Goal: Transaction & Acquisition: Purchase product/service

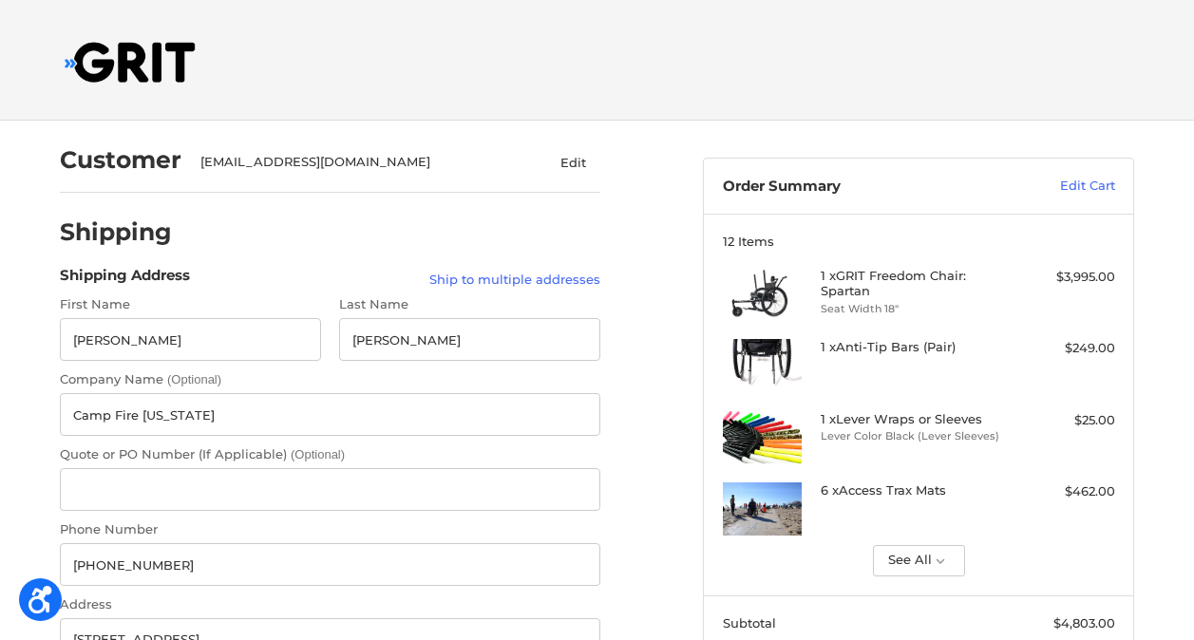
select select "US"
select select "MN"
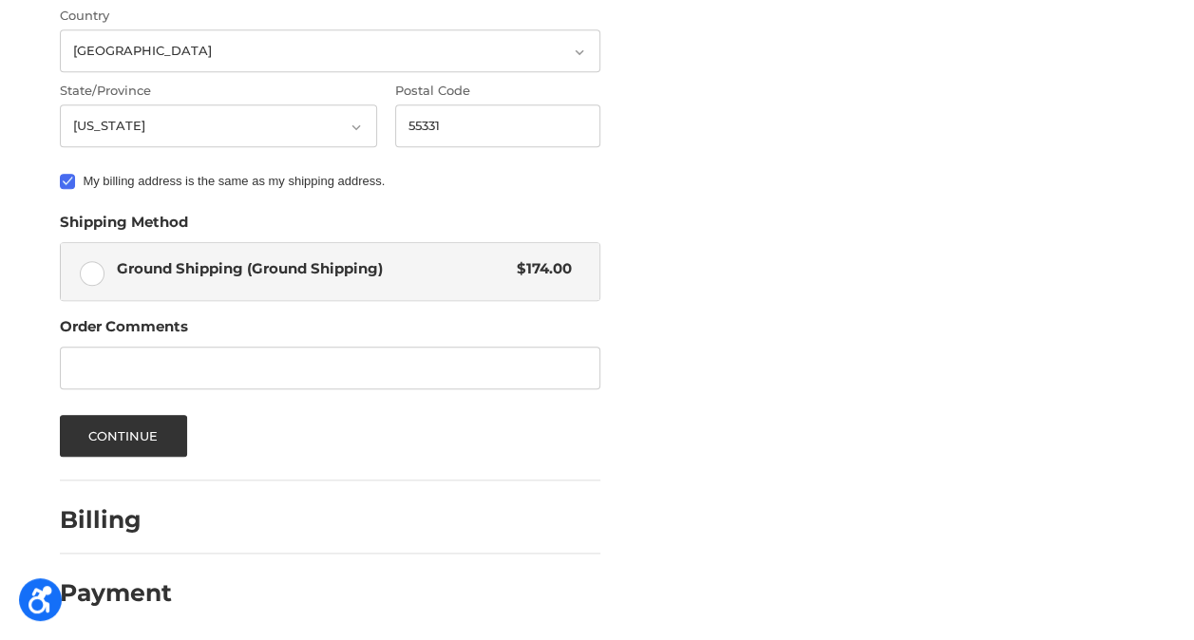
click at [102, 270] on label "Ground Shipping (Ground Shipping) $174.00" at bounding box center [330, 271] width 539 height 57
click at [62, 244] on input "Ground Shipping (Ground Shipping) $174.00" at bounding box center [61, 243] width 1 height 1
radio input "true"
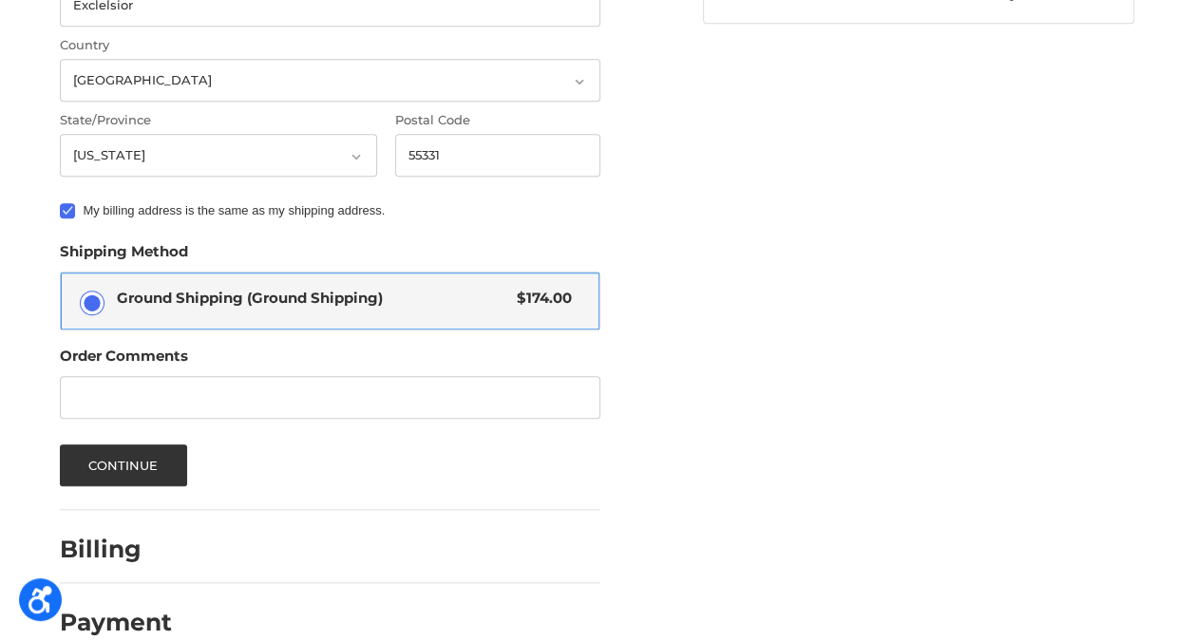
scroll to position [814, 0]
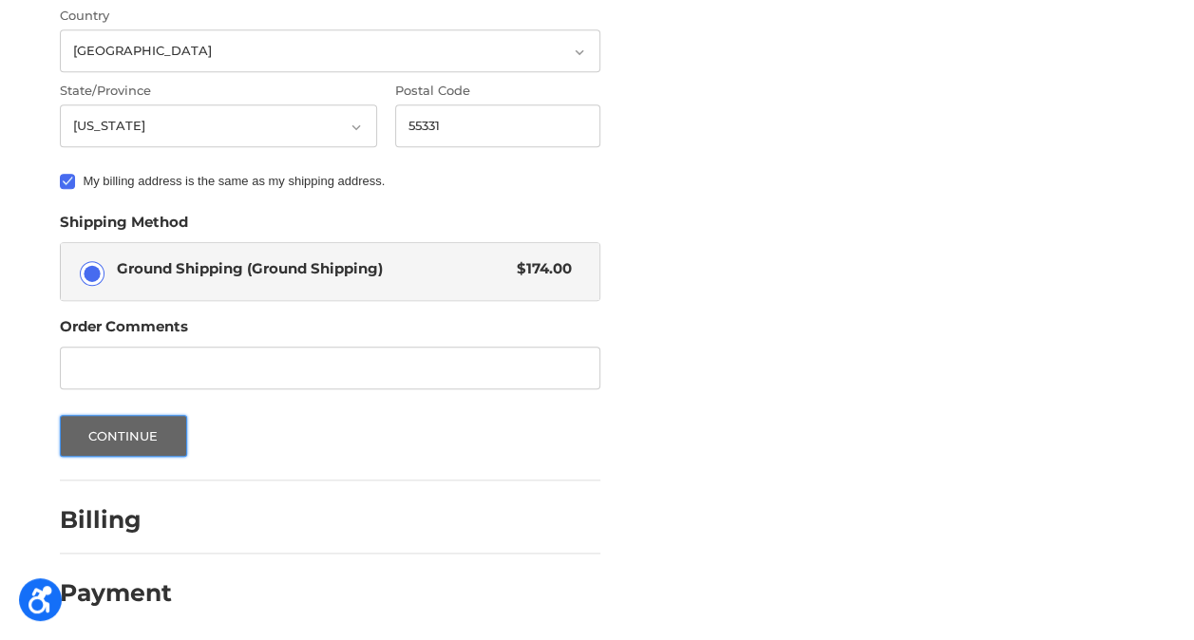
click at [146, 440] on button "Continue" at bounding box center [123, 436] width 127 height 42
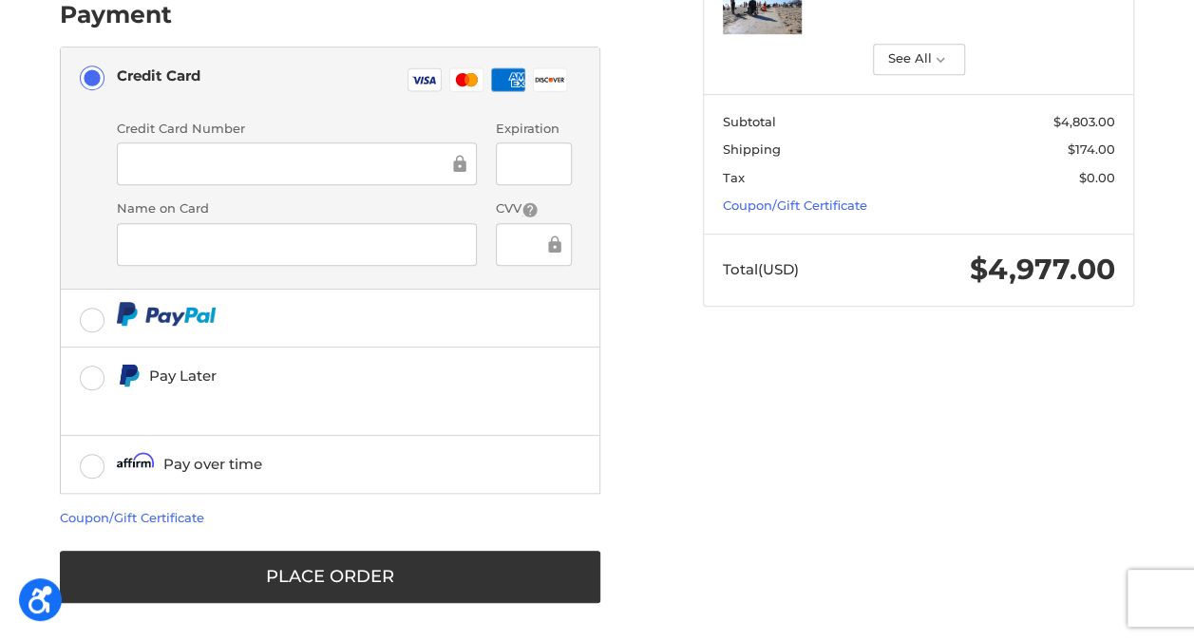
scroll to position [0, 0]
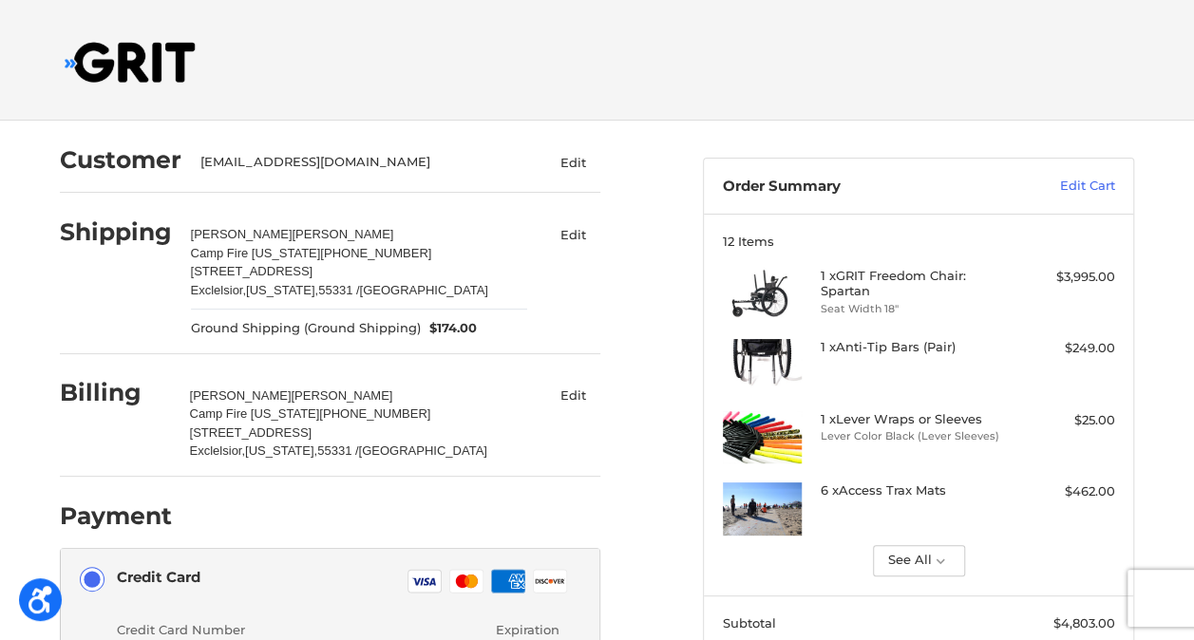
click at [127, 69] on img at bounding box center [130, 62] width 131 height 41
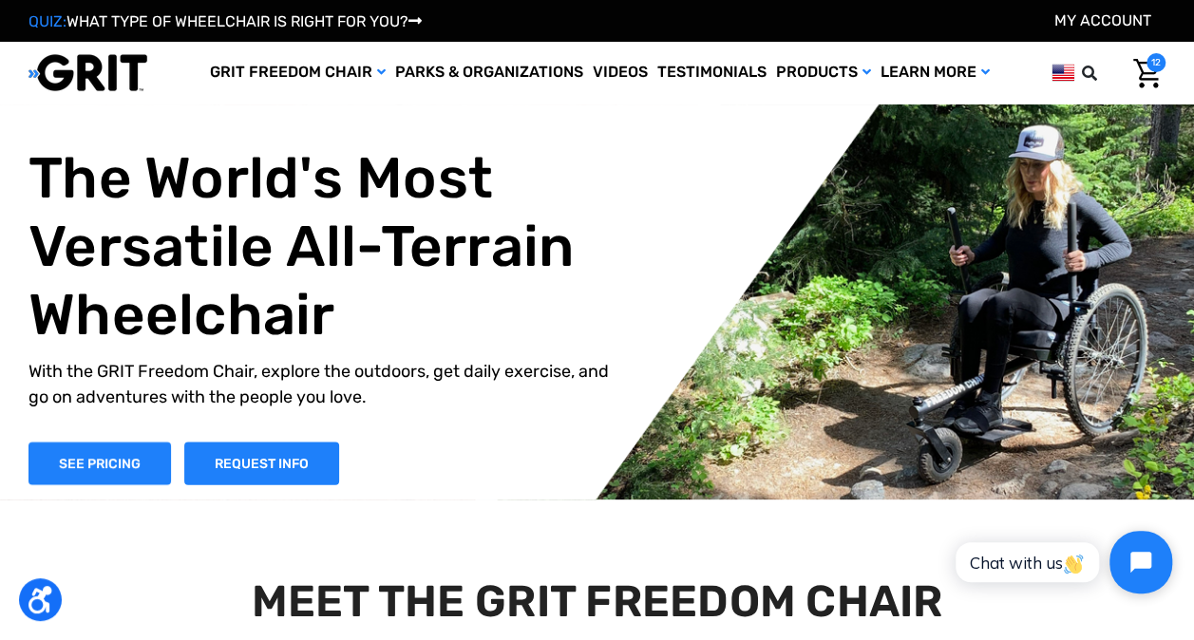
click at [1139, 564] on icon "Open chat widget" at bounding box center [1151, 562] width 29 height 29
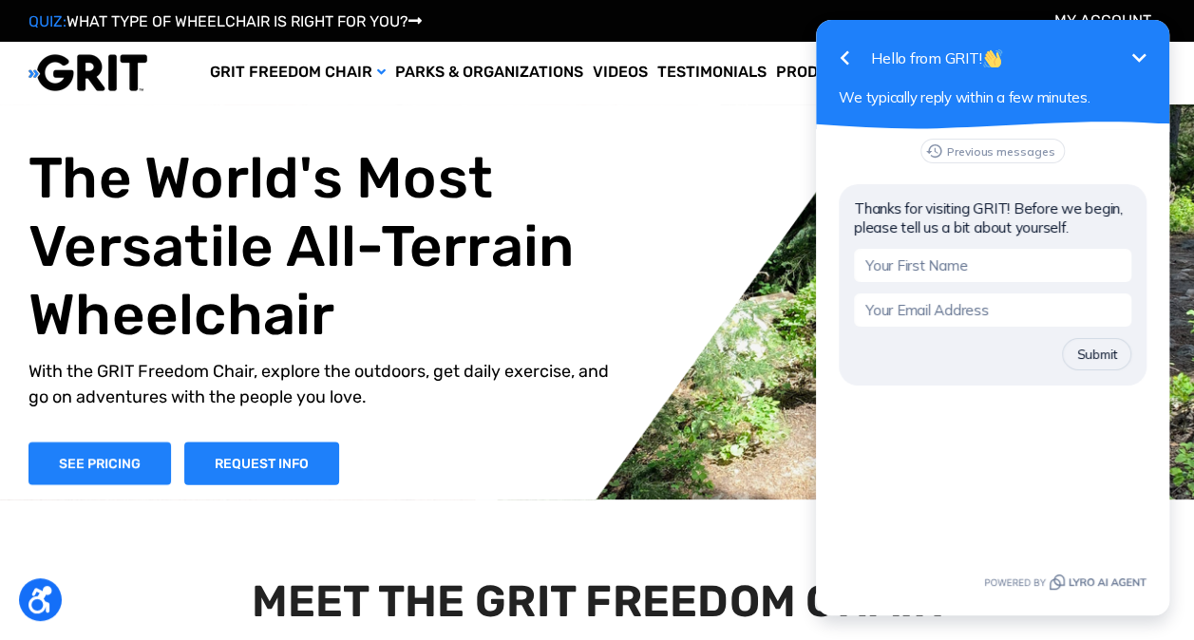
click at [917, 260] on input "text" at bounding box center [992, 265] width 277 height 33
type input "[PERSON_NAME]"
type input "[EMAIL_ADDRESS][DOMAIN_NAME]"
click at [1094, 345] on button "Submit" at bounding box center [1096, 354] width 69 height 32
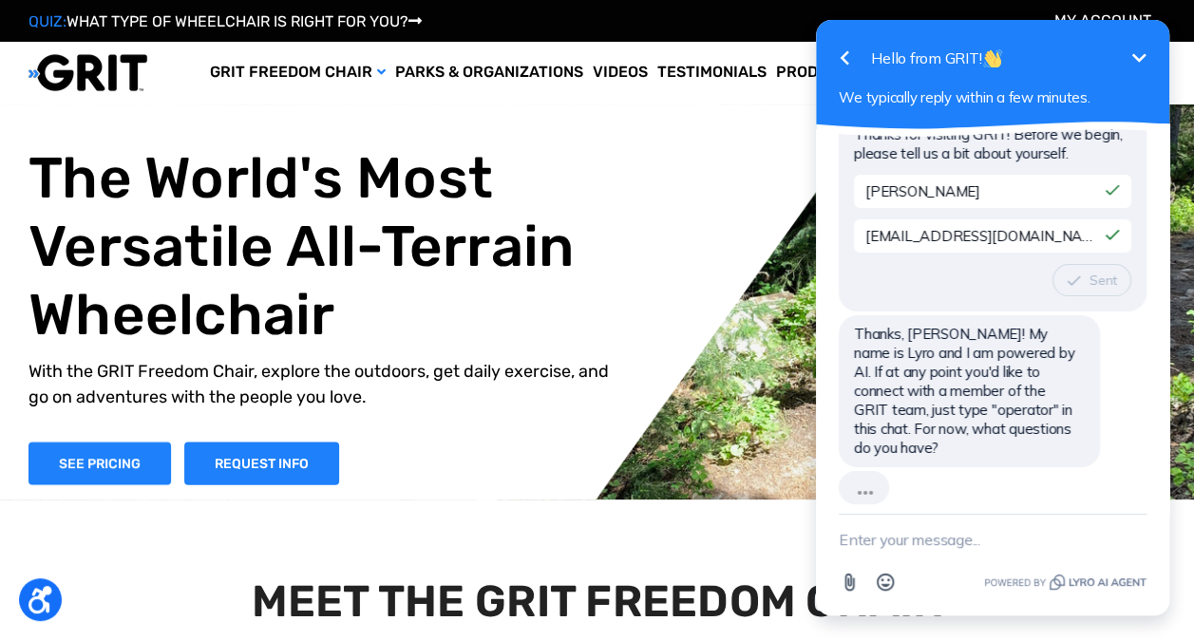
scroll to position [32, 0]
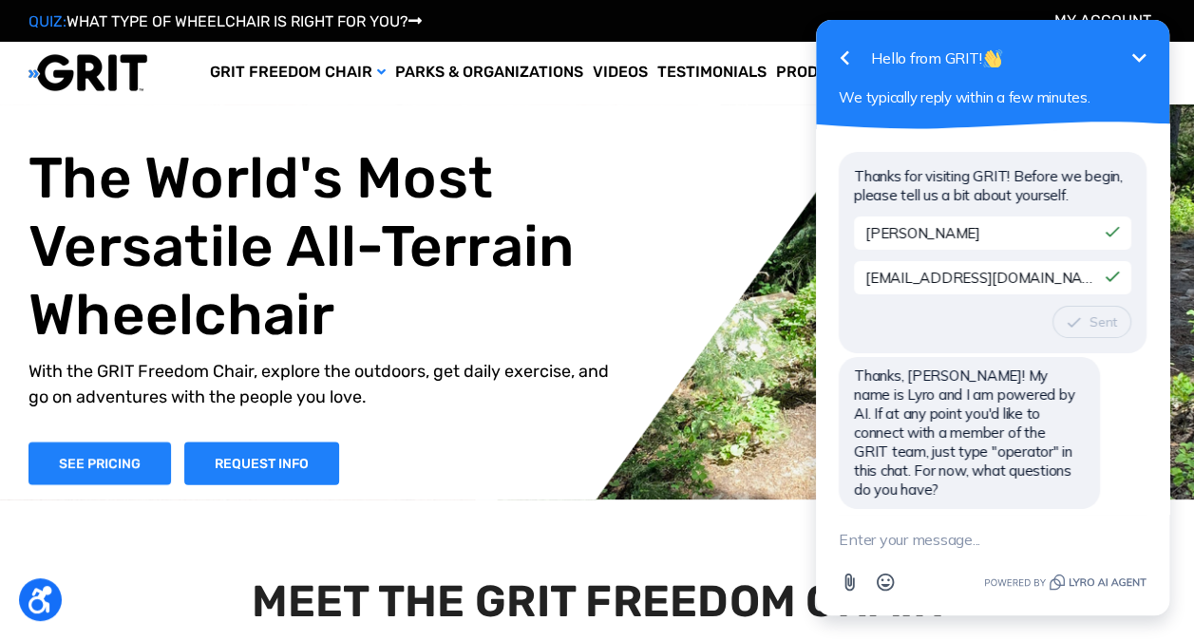
click at [957, 535] on textarea "New message" at bounding box center [993, 539] width 308 height 49
type textarea "How can I pay via bank transfer"
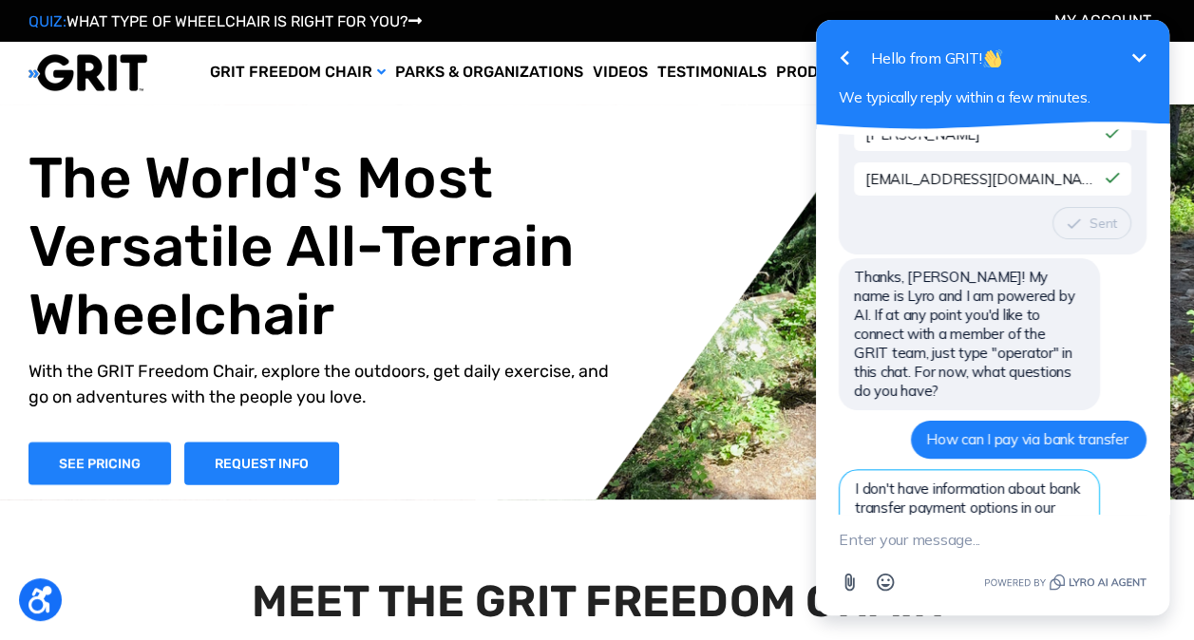
scroll to position [327, 0]
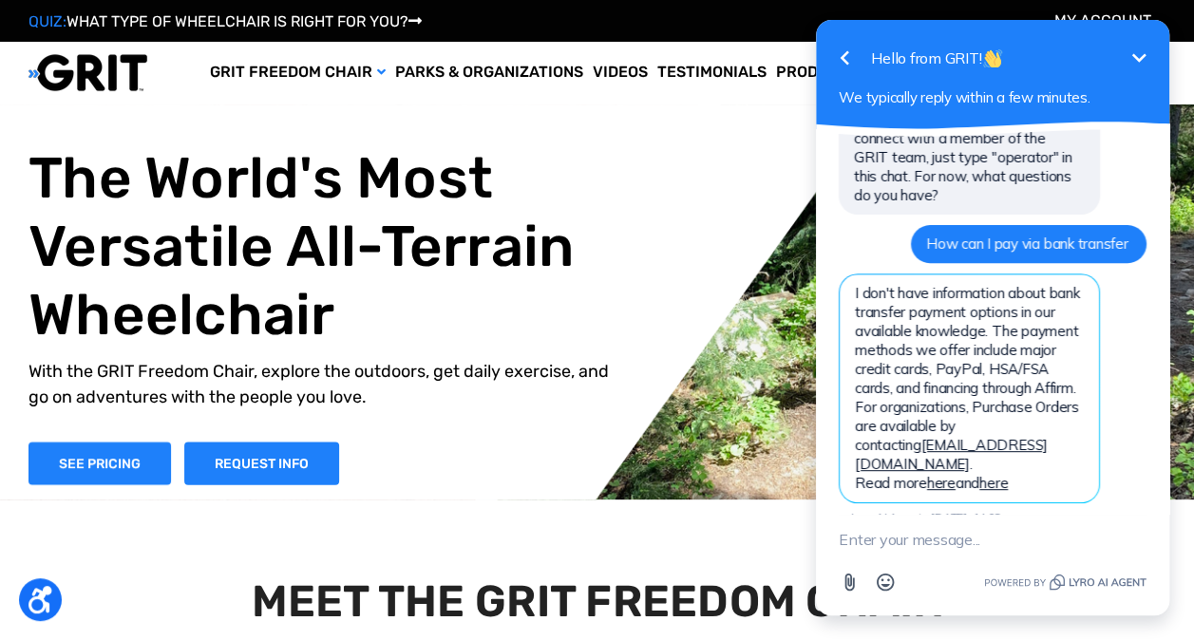
click at [1131, 56] on icon "Minimize" at bounding box center [1139, 58] width 23 height 23
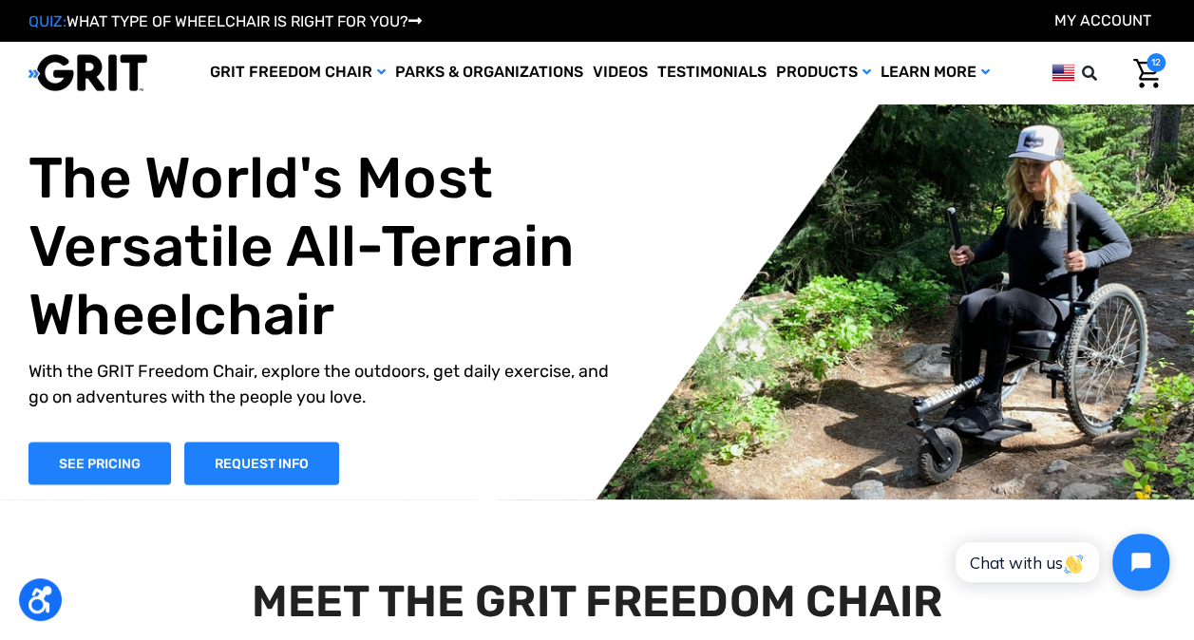
click at [772, 20] on div "QUIZ: WHAT TYPE OF WHEELCHAIR IS RIGHT FOR YOU? My Account" at bounding box center [597, 21] width 1194 height 23
